Goal: Task Accomplishment & Management: Manage account settings

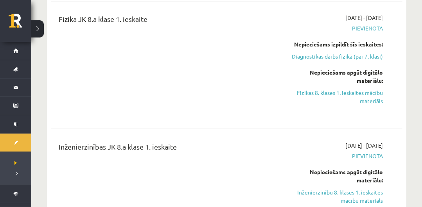
scroll to position [1078, 0]
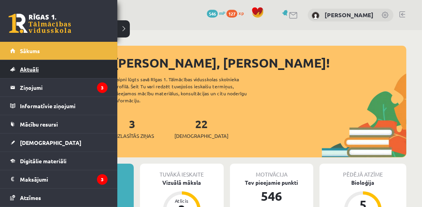
click at [74, 67] on link "Aktuāli" at bounding box center [58, 69] width 97 height 18
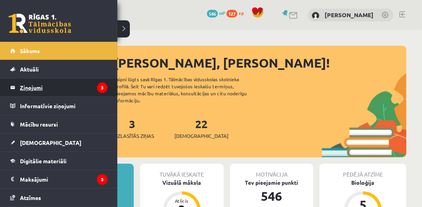
click at [32, 83] on legend "Ziņojumi 3" at bounding box center [64, 88] width 88 height 18
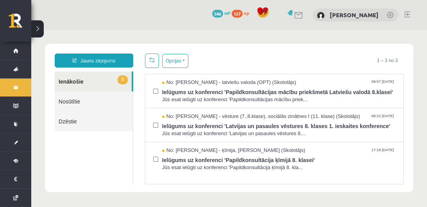
scroll to position [7, 0]
click at [185, 59] on button "Opcijas" at bounding box center [175, 61] width 26 height 14
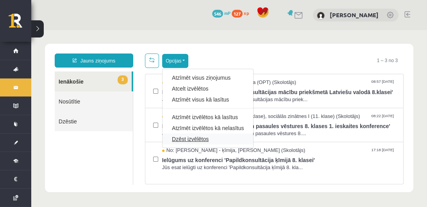
click at [193, 140] on link "Dzēst izvēlētos" at bounding box center [208, 139] width 72 height 8
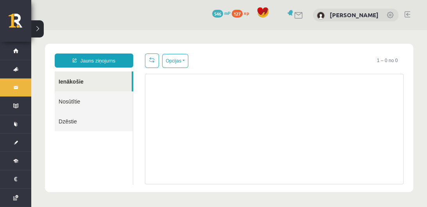
scroll to position [0, 0]
click at [269, 12] on span at bounding box center [263, 13] width 12 height 12
